Goal: Task Accomplishment & Management: Manage account settings

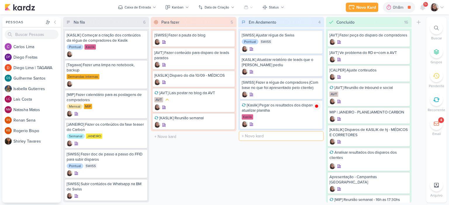
click at [273, 135] on input "text" at bounding box center [281, 136] width 84 height 8
type input "[KASLIK] Disparos Kaslik"
click at [440, 5] on icon at bounding box center [441, 7] width 5 height 5
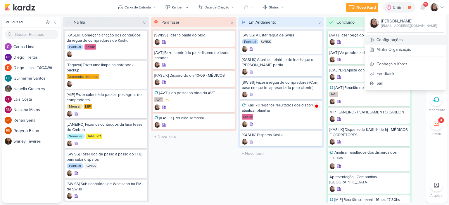
click at [388, 39] on link "Configurações" at bounding box center [404, 40] width 81 height 10
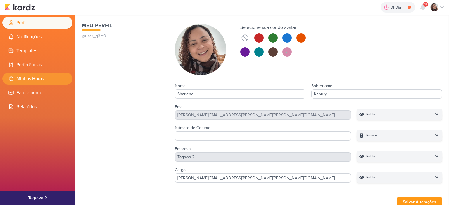
click at [48, 81] on li "Minhas Horas" at bounding box center [37, 79] width 70 height 12
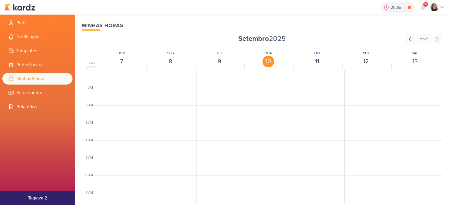
scroll to position [138, 0]
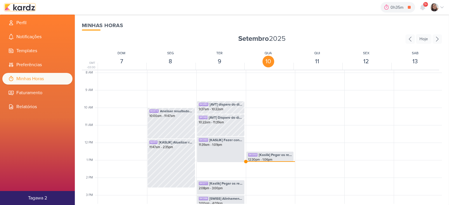
click at [22, 8] on img at bounding box center [20, 7] width 30 height 7
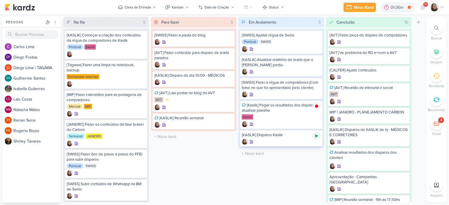
click at [318, 134] on icon at bounding box center [316, 136] width 5 height 5
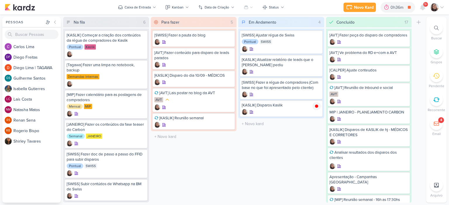
click at [440, 6] on icon at bounding box center [441, 7] width 5 height 5
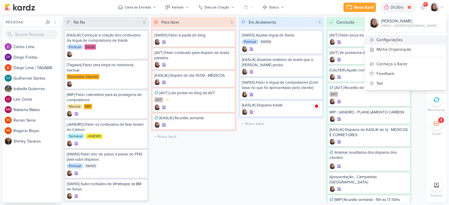
click at [394, 39] on link "Configurações" at bounding box center [404, 40] width 81 height 10
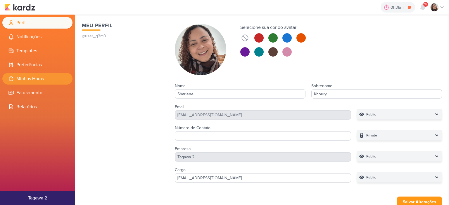
click at [41, 81] on li "Minhas Horas" at bounding box center [37, 79] width 70 height 12
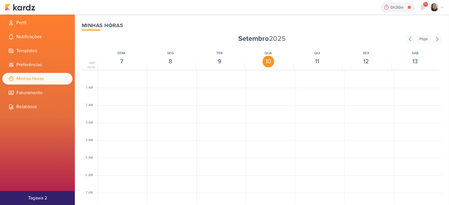
scroll to position [138, 0]
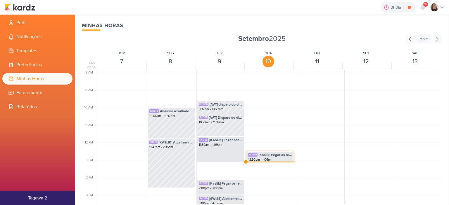
click at [257, 158] on div "12:30pm - 1:06pm" at bounding box center [270, 160] width 44 height 5
select select "pm"
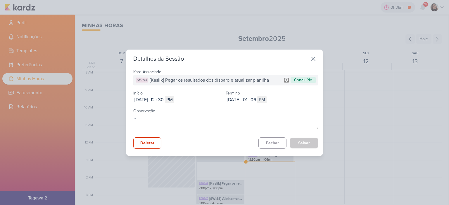
click at [157, 98] on div ":" at bounding box center [156, 99] width 1 height 7
click at [156, 102] on input "12" at bounding box center [152, 99] width 7 height 7
type input "10"
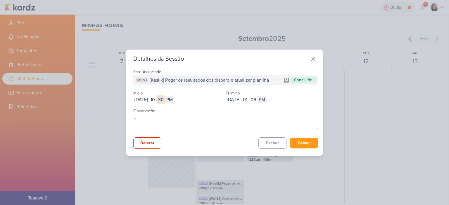
click at [164, 101] on input "30" at bounding box center [160, 99] width 7 height 7
type input "00"
click at [174, 100] on select "AM PM" at bounding box center [169, 99] width 9 height 7
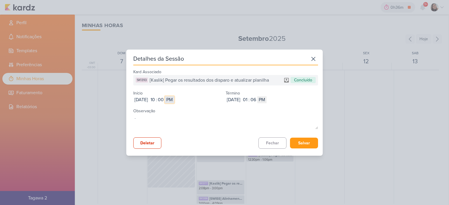
select select "am"
click at [174, 96] on select "AM PM" at bounding box center [169, 99] width 9 height 7
click at [248, 98] on input "01" at bounding box center [244, 99] width 7 height 7
type input "11"
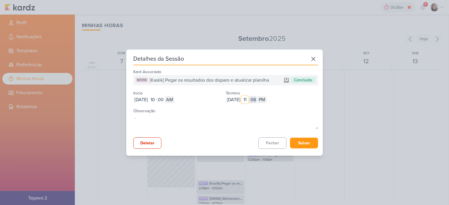
type input "11"
click at [256, 98] on input "06" at bounding box center [252, 99] width 7 height 7
type input "3"
type input "36"
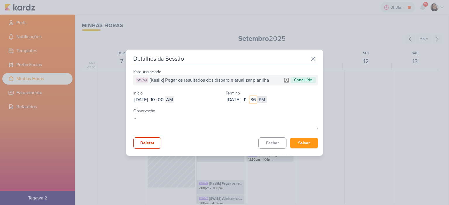
type input "36"
click at [266, 101] on select "AM PM" at bounding box center [261, 99] width 9 height 7
select select "am"
click at [266, 96] on select "AM PM" at bounding box center [261, 99] width 9 height 7
click at [300, 141] on button "Salvar" at bounding box center [304, 143] width 28 height 11
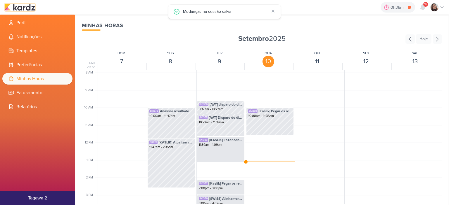
click at [30, 8] on img at bounding box center [20, 7] width 30 height 7
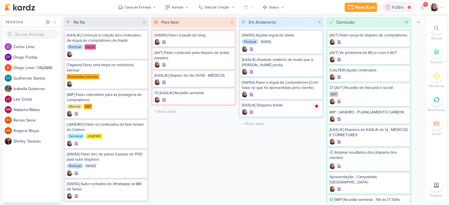
click at [443, 8] on icon at bounding box center [441, 7] width 5 height 5
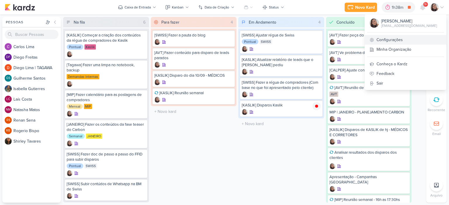
click at [391, 37] on link "Configurações" at bounding box center [404, 40] width 81 height 10
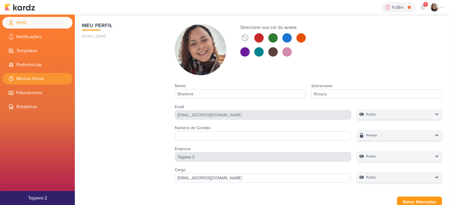
click at [50, 79] on li "Minhas Horas" at bounding box center [37, 79] width 70 height 12
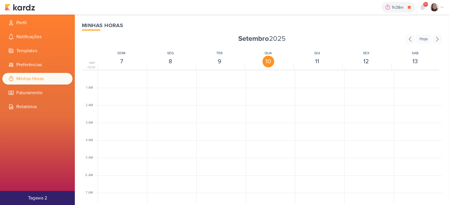
scroll to position [138, 0]
